Goal: Task Accomplishment & Management: Use online tool/utility

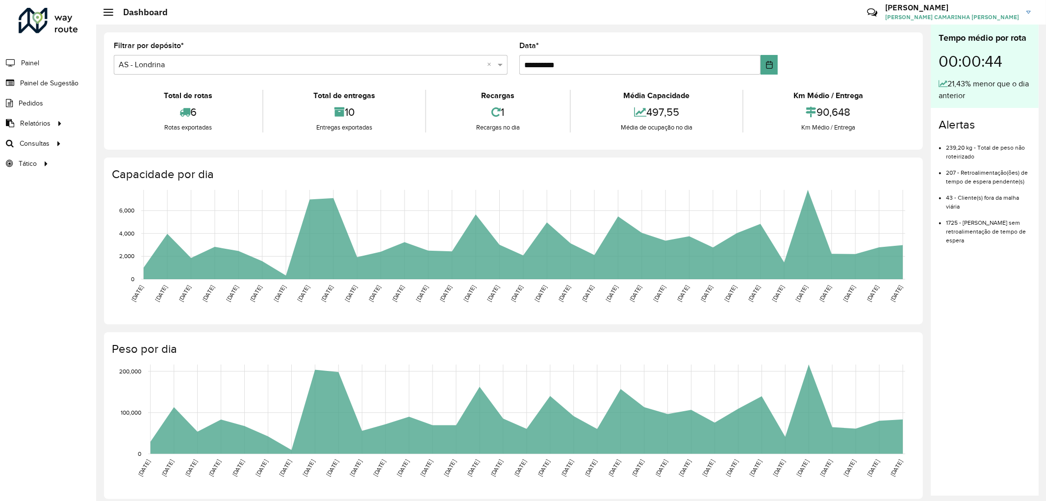
click at [669, 24] on hb-header "Dashboard Críticas? Dúvidas? Elogios? Sugestões? Entre em contato conosco! [PER…" at bounding box center [571, 12] width 950 height 25
click at [38, 217] on div "Roteirizador AmbevTech Painel Painel de Sugestão Pedidos Relatórios Clientes Cl…" at bounding box center [48, 250] width 96 height 501
click at [56, 80] on span "Painel de Sugestão" at bounding box center [50, 83] width 61 height 10
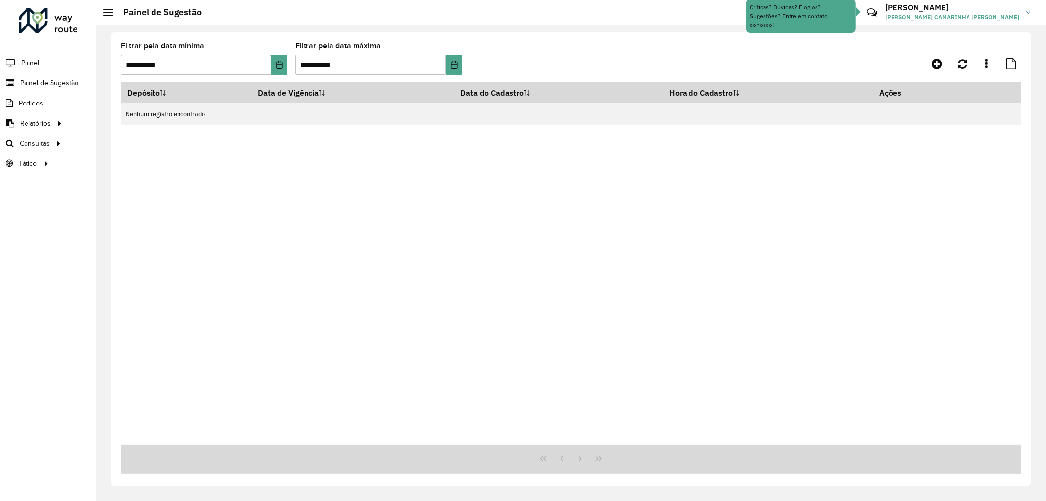
click at [842, 175] on div "Depósito Data de Vigência Data do Cadastro Hora do Cadastro Ações Nenhum regist…" at bounding box center [571, 263] width 901 height 362
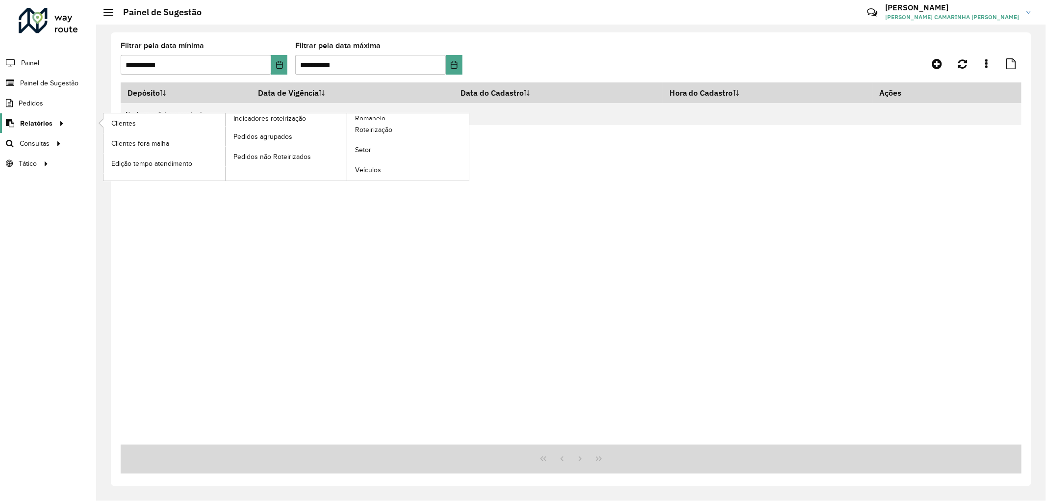
click at [26, 124] on span "Relatórios" at bounding box center [36, 123] width 32 height 10
click at [123, 126] on span "Clientes" at bounding box center [124, 123] width 26 height 10
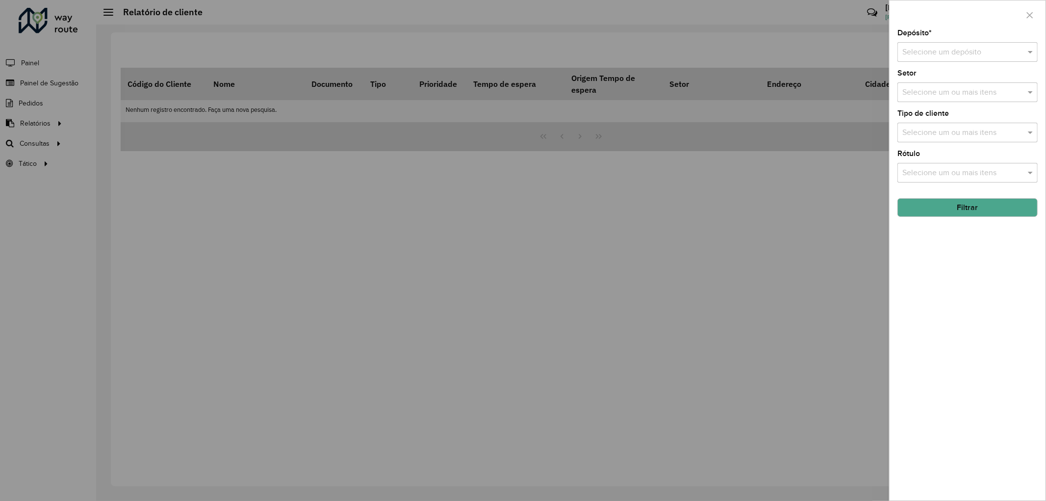
click at [983, 52] on input "text" at bounding box center [957, 53] width 111 height 12
click at [911, 96] on span "CDD Londrina" at bounding box center [926, 97] width 48 height 8
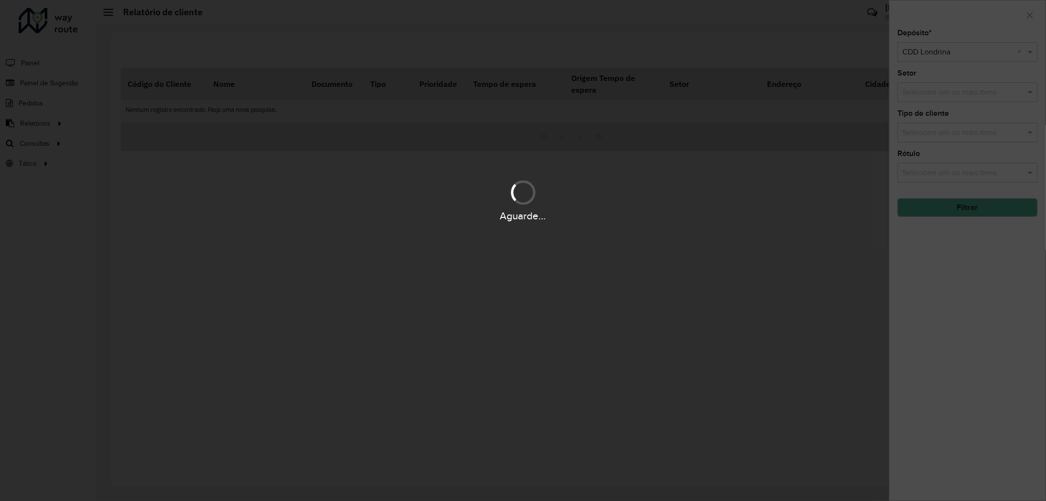
click at [927, 207] on div "Aguarde..." at bounding box center [523, 200] width 1046 height 47
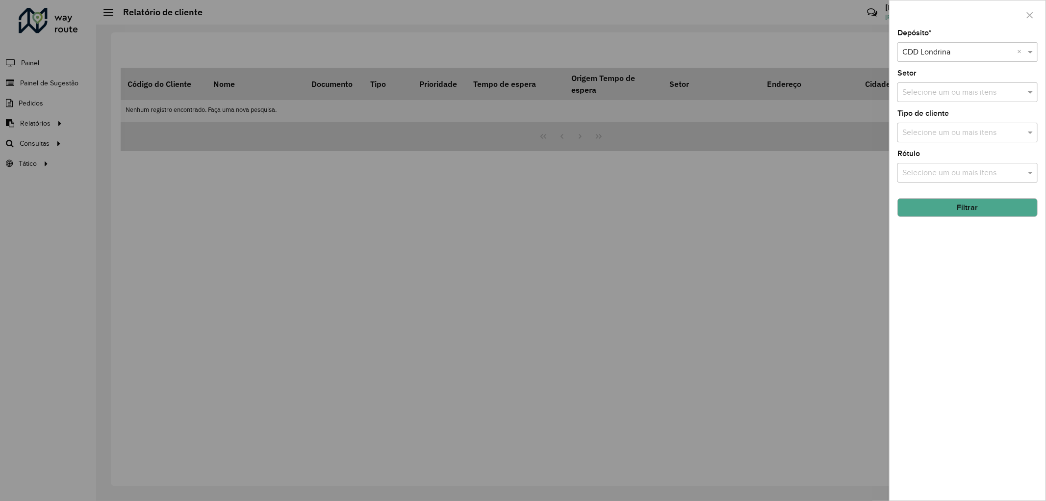
click at [924, 208] on button "Filtrar" at bounding box center [967, 207] width 140 height 19
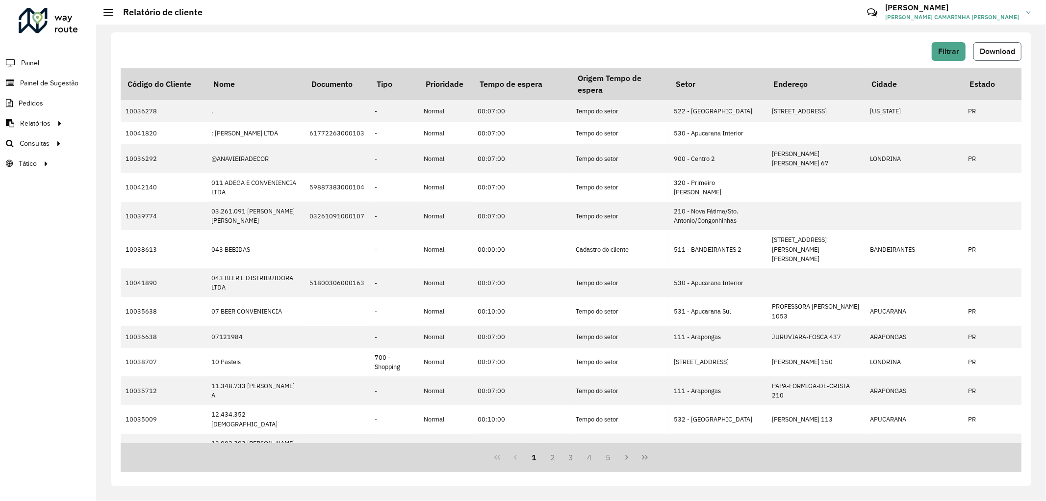
click at [1005, 53] on span "Download" at bounding box center [997, 51] width 35 height 8
